Goal: Information Seeking & Learning: Stay updated

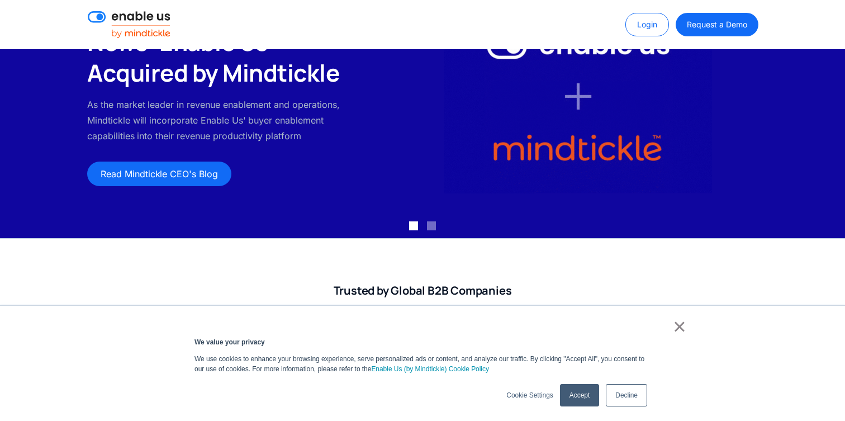
scroll to position [127, 0]
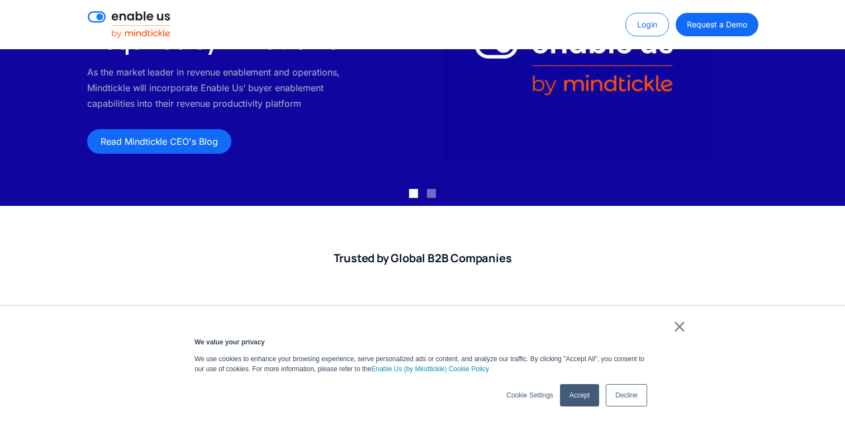
click at [678, 327] on link "×" at bounding box center [679, 326] width 13 height 10
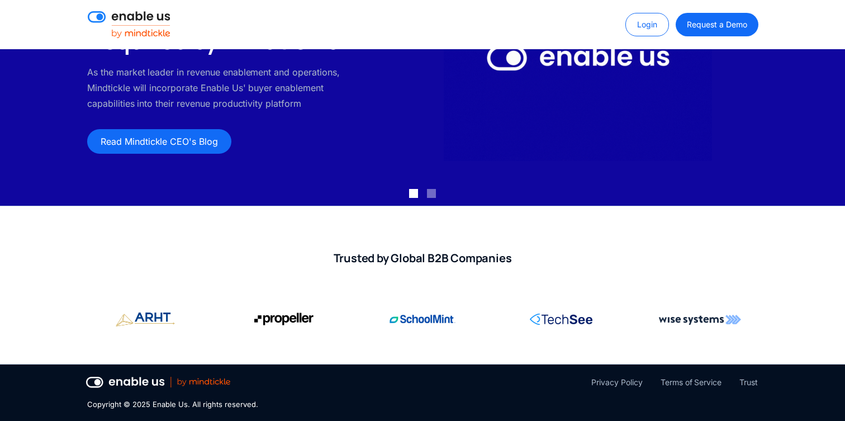
scroll to position [0, 0]
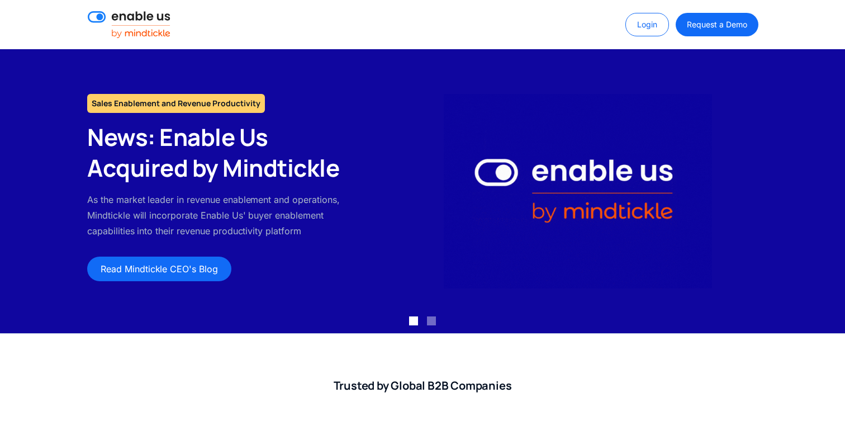
click at [143, 111] on h1 "Sales Enablement and Revenue Productivity" at bounding box center [176, 103] width 178 height 19
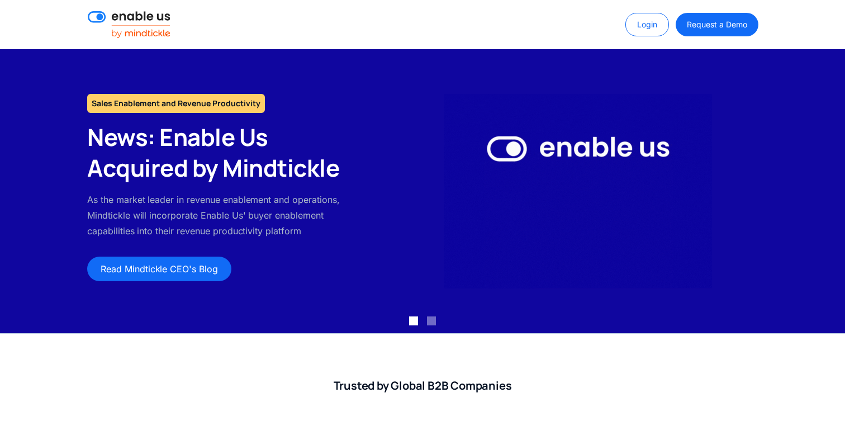
click at [143, 111] on h1 "Sales Enablement and Revenue Productivity" at bounding box center [176, 103] width 178 height 19
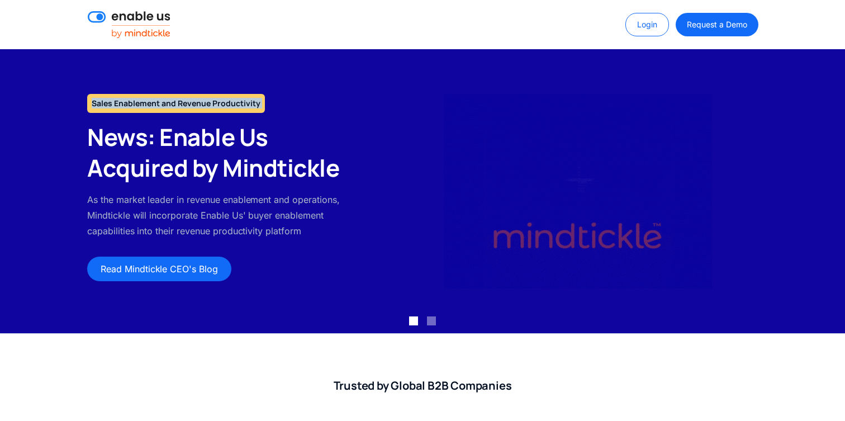
click at [143, 111] on h1 "Sales Enablement and Revenue Productivity" at bounding box center [176, 103] width 178 height 19
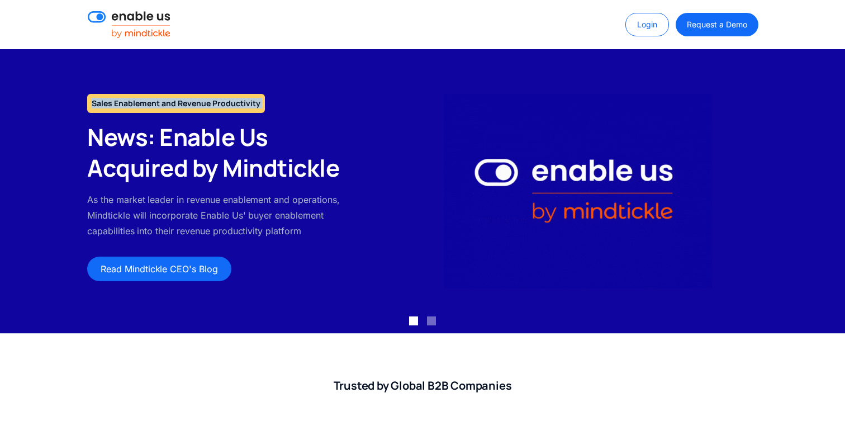
scroll to position [20, 0]
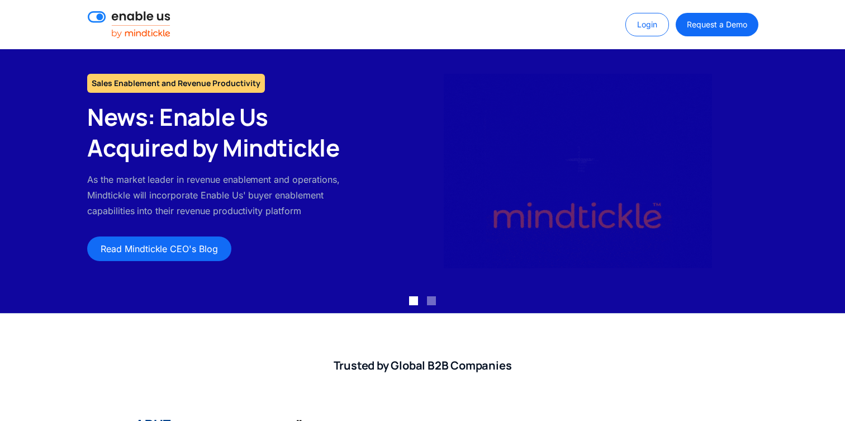
click at [140, 171] on div "News: Enable Us Acquired by Mindtickle As the market leader in revenue enableme…" at bounding box center [220, 160] width 266 height 117
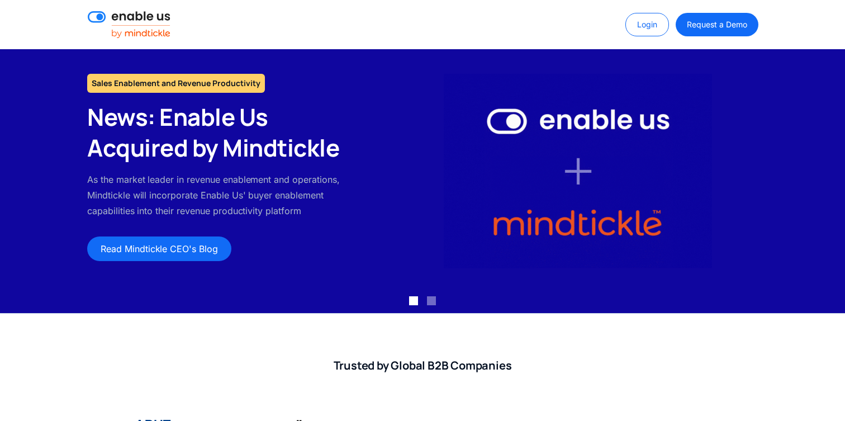
click at [180, 177] on p "As the market leader in revenue enablement and operations, Mindtickle will inco…" at bounding box center [220, 194] width 266 height 47
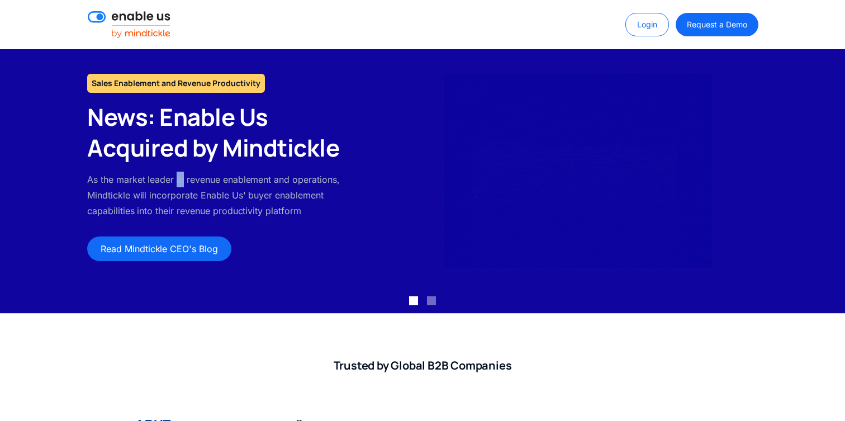
click at [180, 177] on p "As the market leader in revenue enablement and operations, Mindtickle will inco…" at bounding box center [220, 194] width 266 height 47
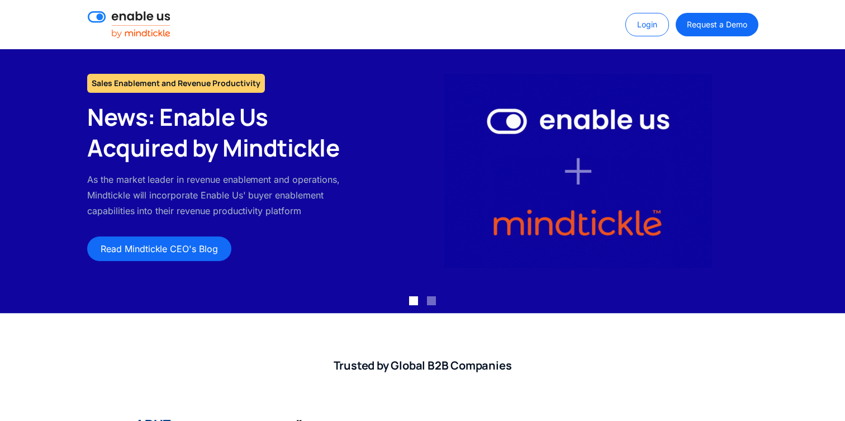
click at [147, 199] on p "As the market leader in revenue enablement and operations, Mindtickle will inco…" at bounding box center [220, 194] width 266 height 47
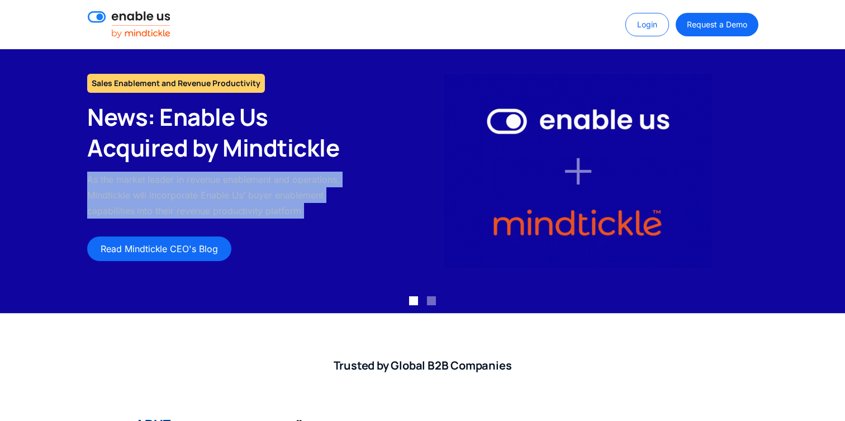
click at [147, 199] on p "As the market leader in revenue enablement and operations, Mindtickle will inco…" at bounding box center [220, 194] width 266 height 47
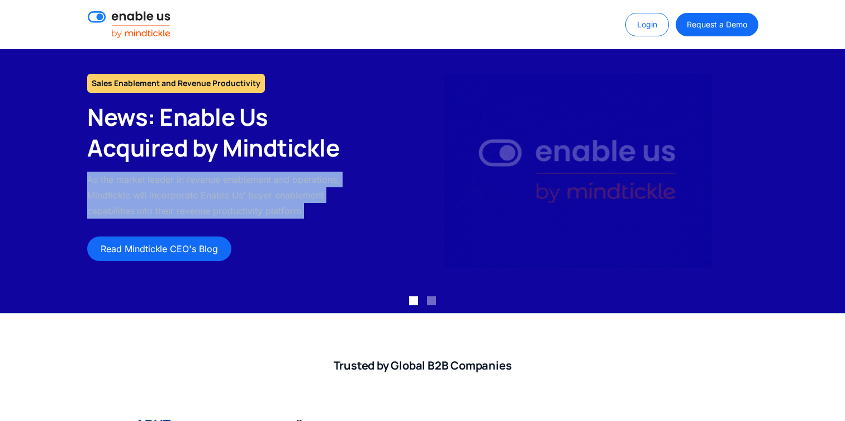
click at [202, 211] on p "As the market leader in revenue enablement and operations, Mindtickle will inco…" at bounding box center [220, 194] width 266 height 47
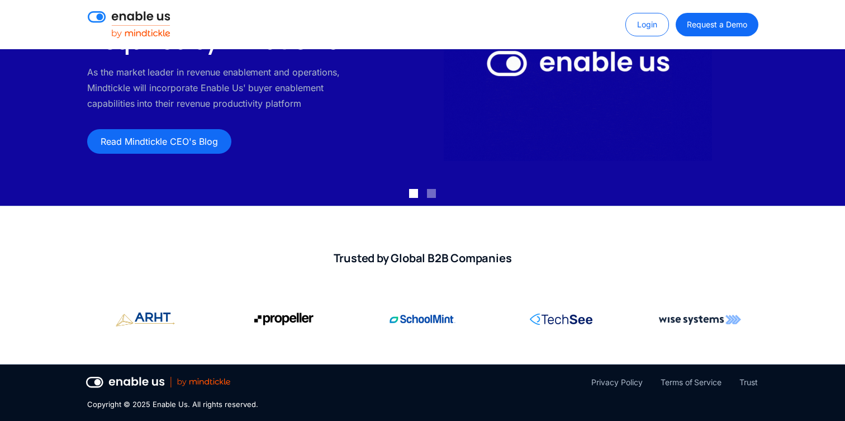
scroll to position [0, 0]
